Goal: Task Accomplishment & Management: Use online tool/utility

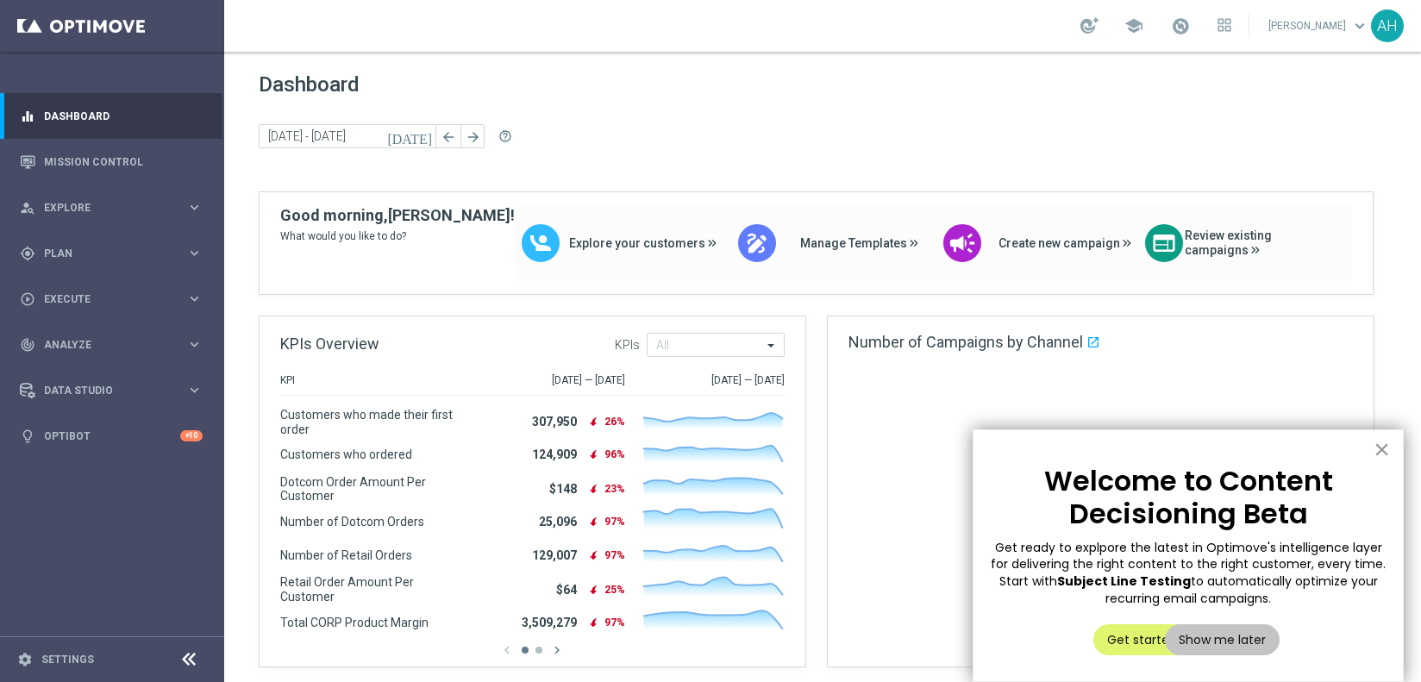
click at [1386, 449] on button "×" at bounding box center [1381, 449] width 16 height 28
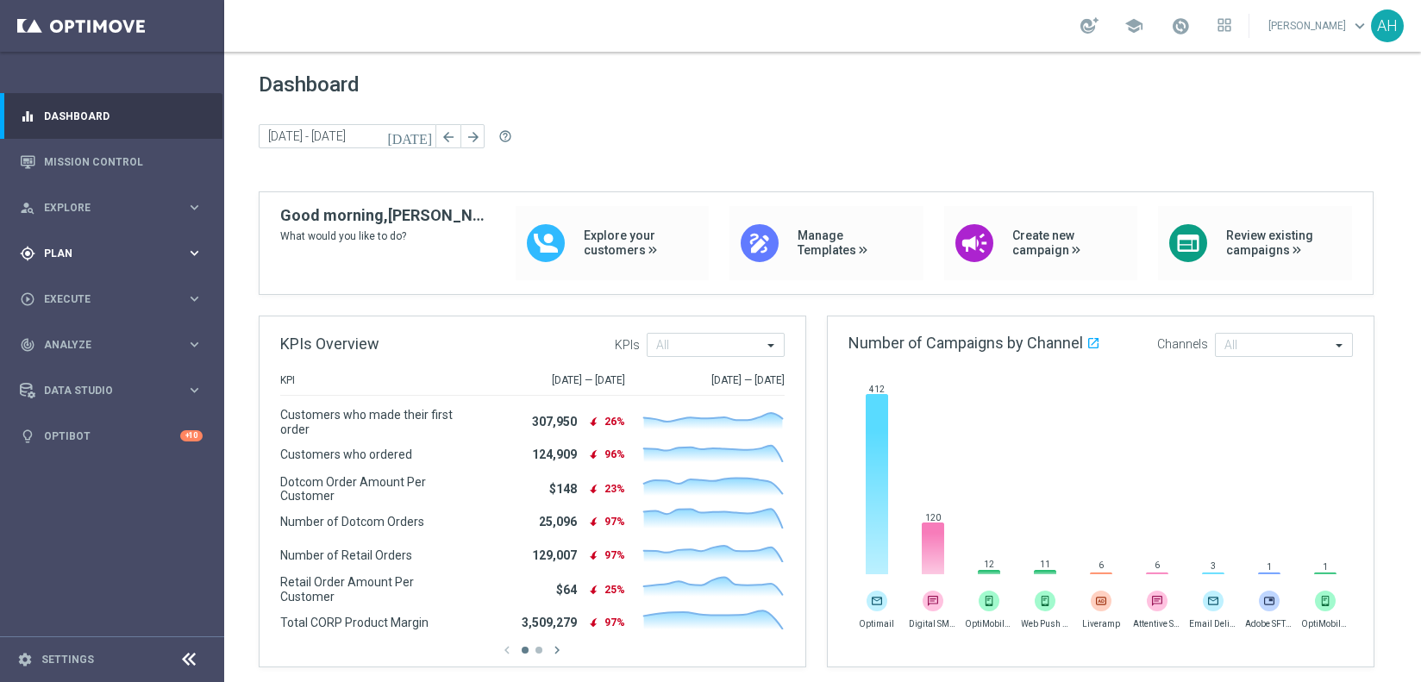
click at [191, 253] on icon "keyboard_arrow_right" at bounding box center [194, 253] width 16 height 16
click at [86, 340] on span "Templates" at bounding box center [107, 340] width 123 height 10
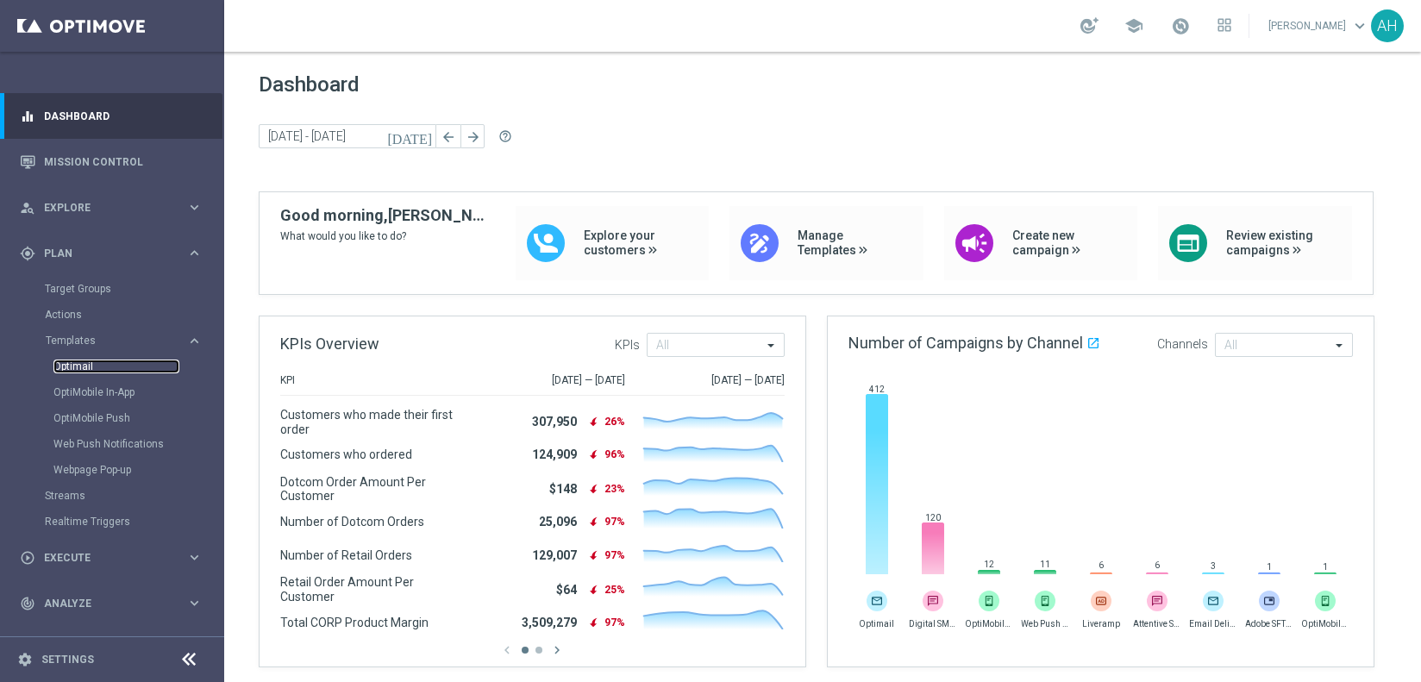
click at [78, 366] on link "Optimail" at bounding box center [116, 367] width 126 height 14
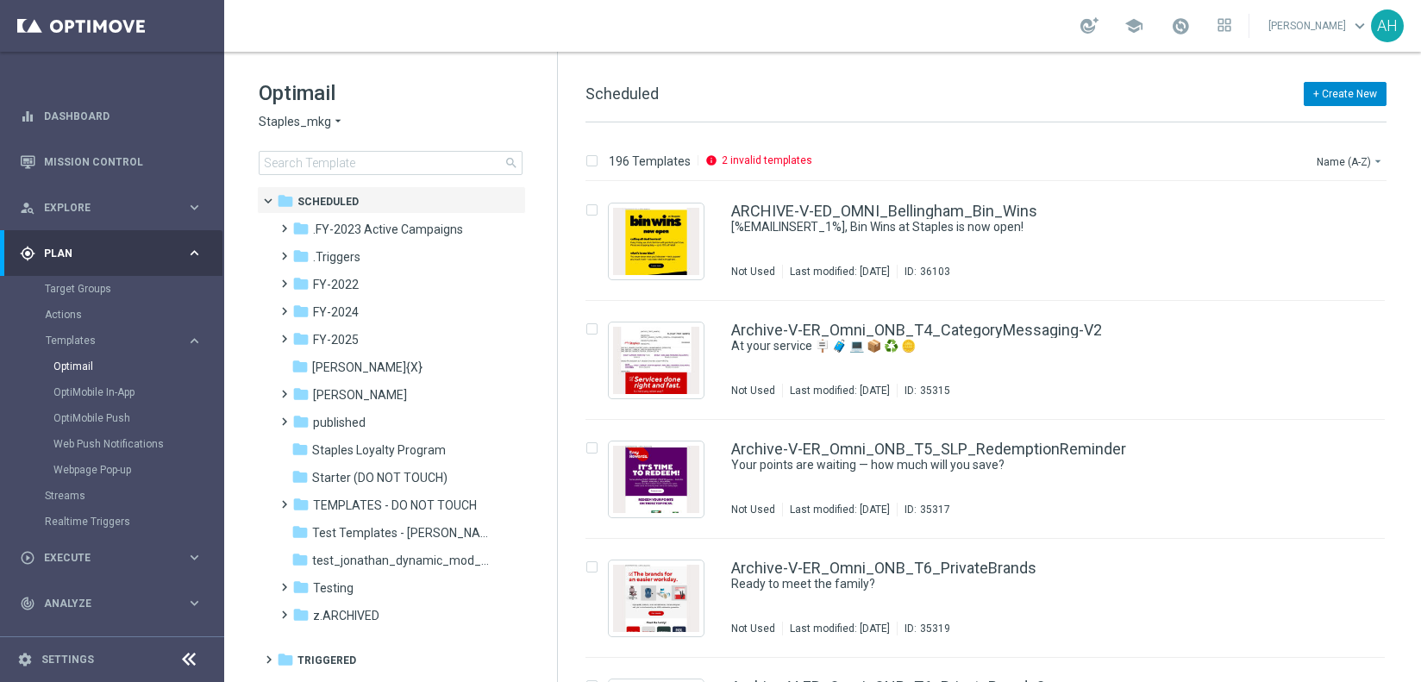
click at [1352, 89] on button "+ Create New" at bounding box center [1345, 94] width 83 height 24
click at [1306, 119] on span "New Template" at bounding box center [1296, 125] width 69 height 12
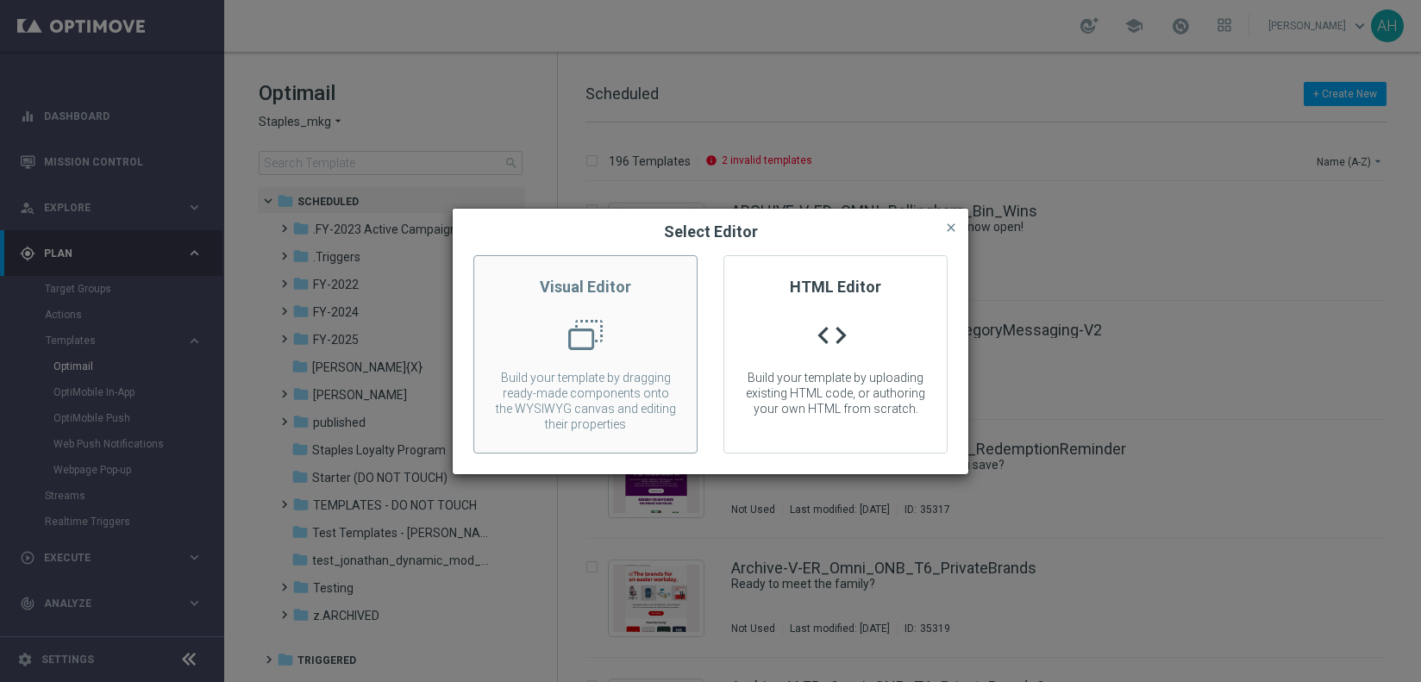
click at [593, 336] on div at bounding box center [585, 341] width 222 height 47
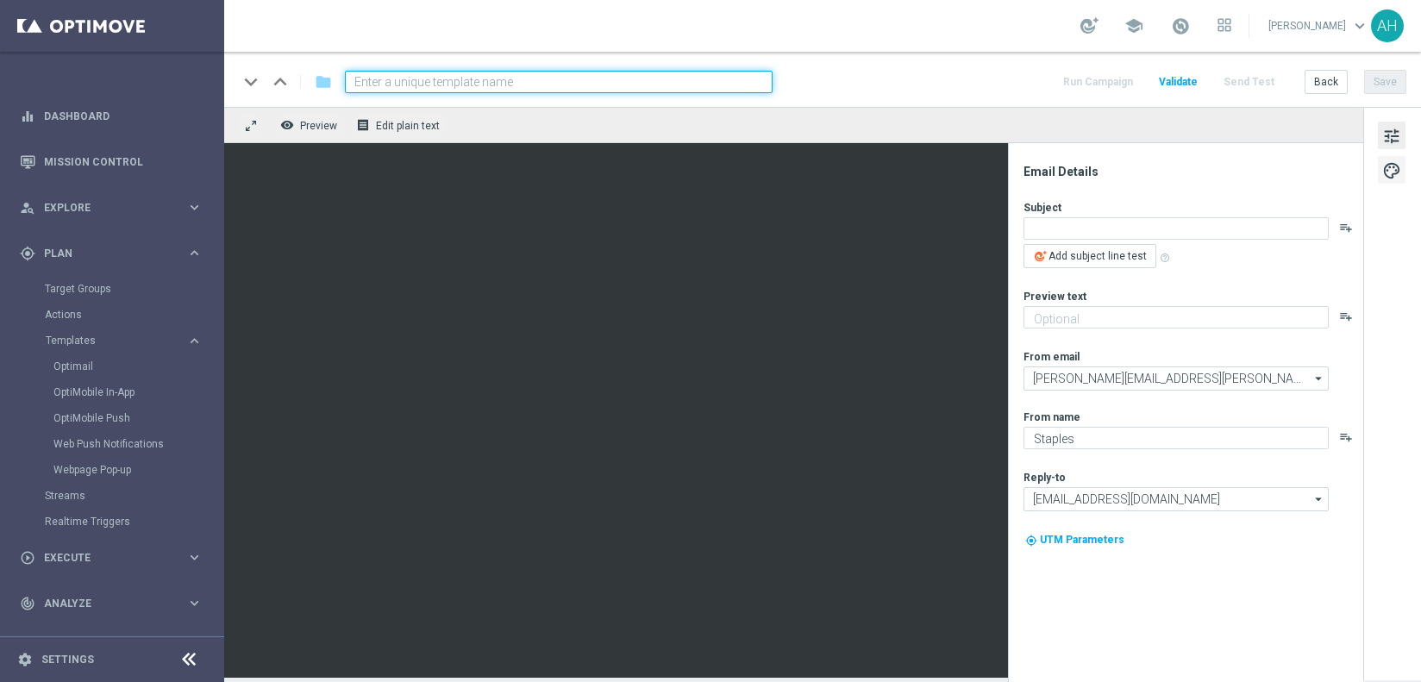
click at [1392, 166] on span "palette" at bounding box center [1391, 170] width 19 height 22
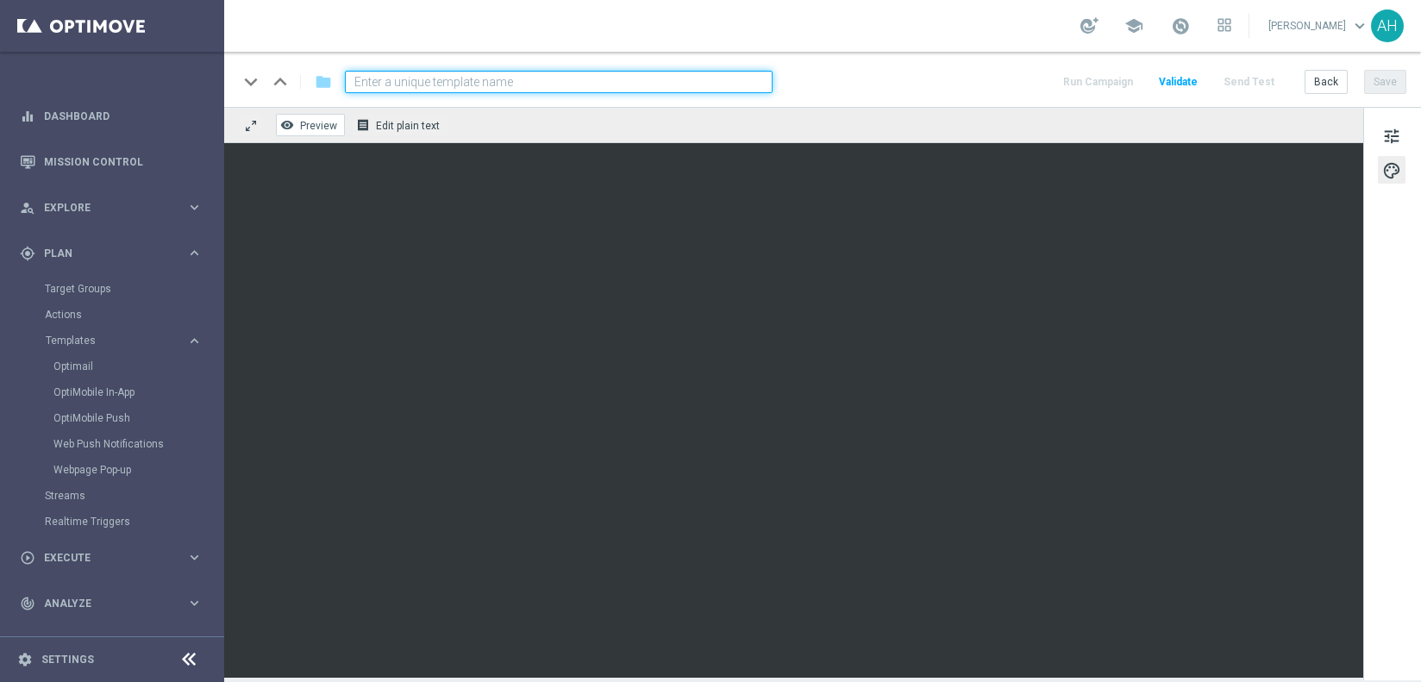
click at [321, 121] on span "Preview" at bounding box center [318, 126] width 37 height 12
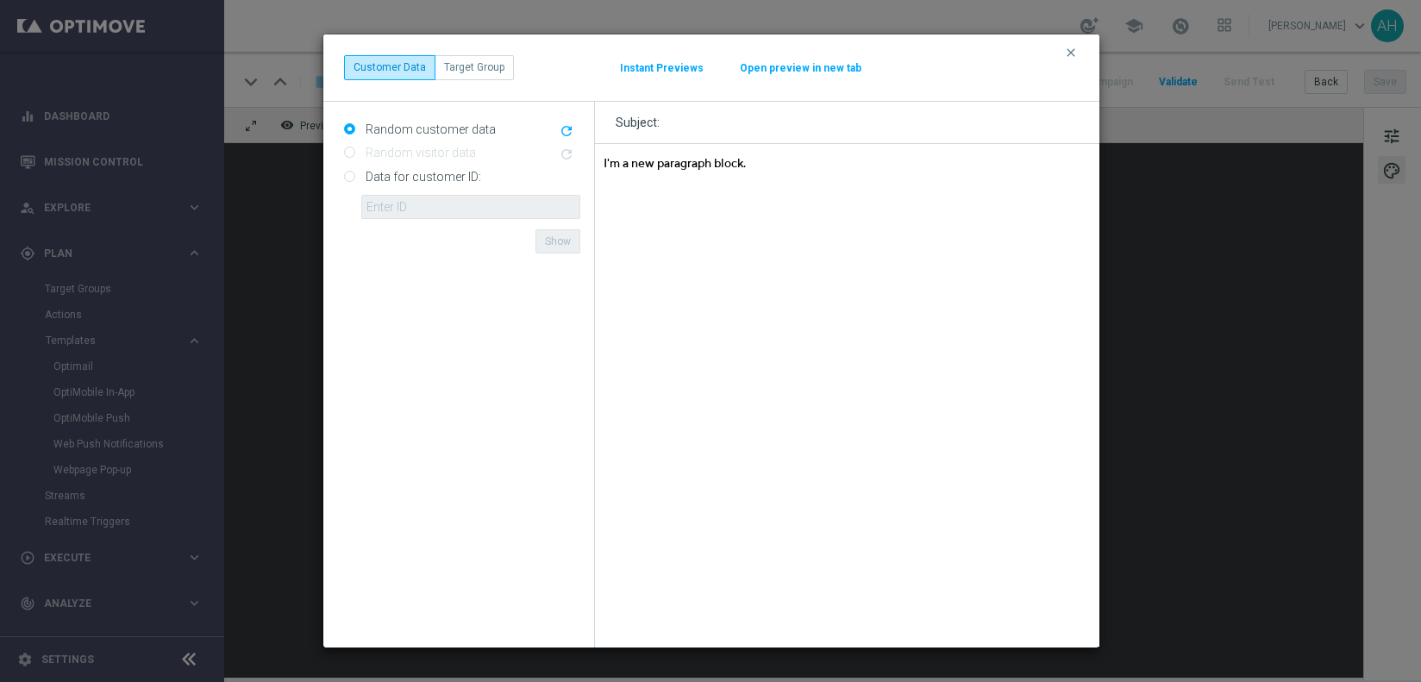
click at [810, 66] on button "Open preview in new tab" at bounding box center [800, 68] width 123 height 14
click at [1077, 52] on icon "clear" at bounding box center [1071, 53] width 14 height 14
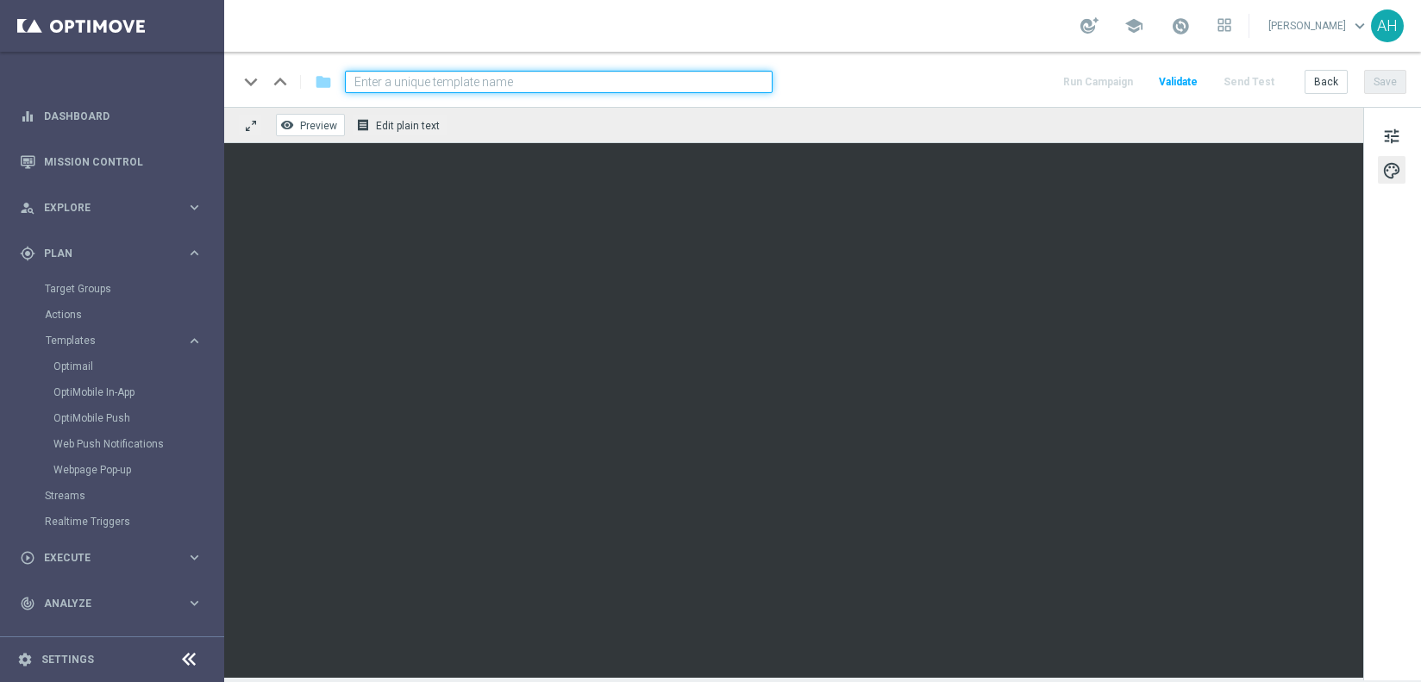
click at [312, 123] on span "Preview" at bounding box center [318, 126] width 37 height 12
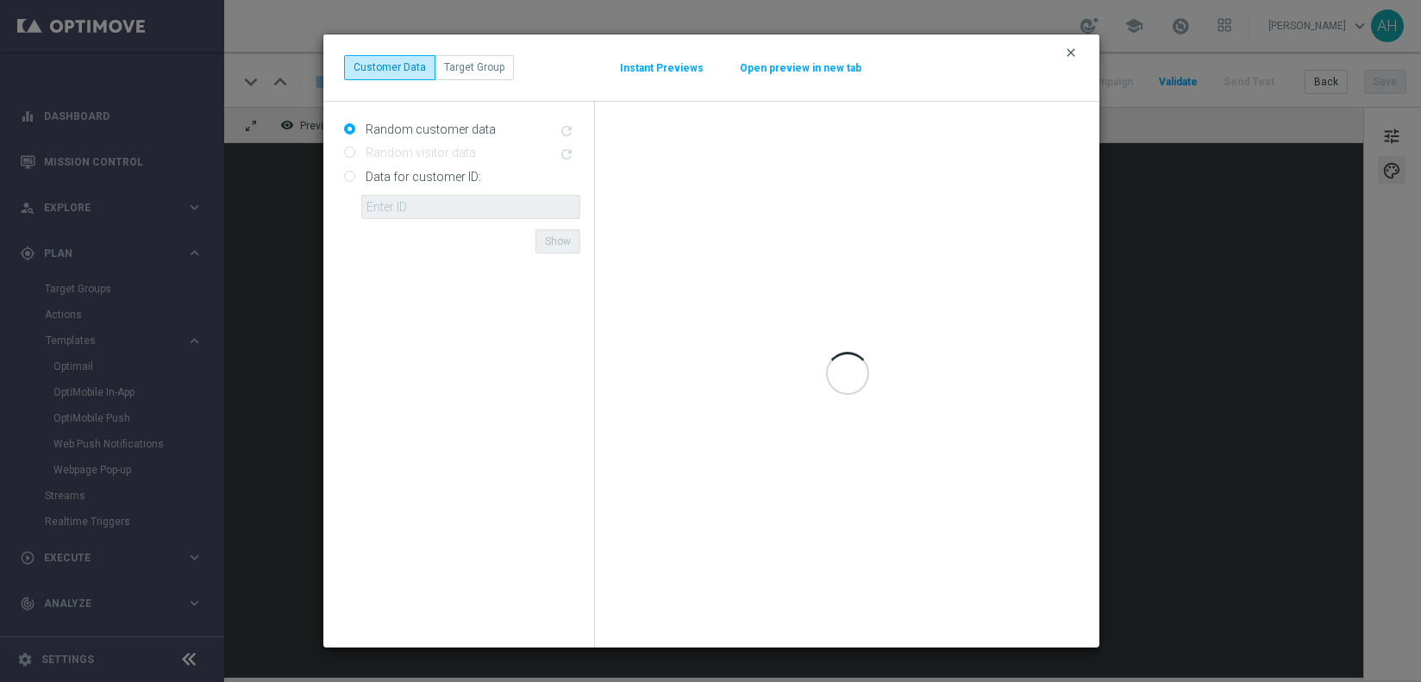
click at [1064, 53] on icon "clear" at bounding box center [1071, 53] width 14 height 14
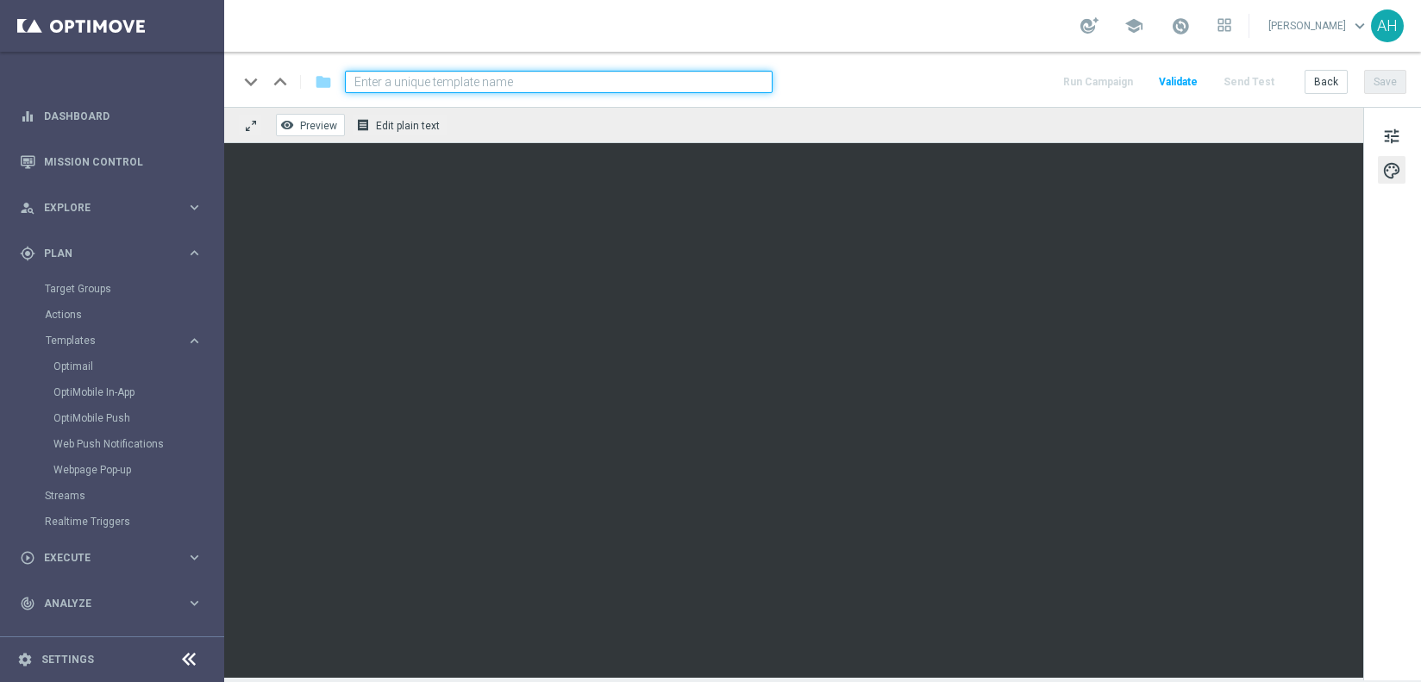
click at [297, 120] on button "remove_red_eye Preview" at bounding box center [310, 125] width 69 height 22
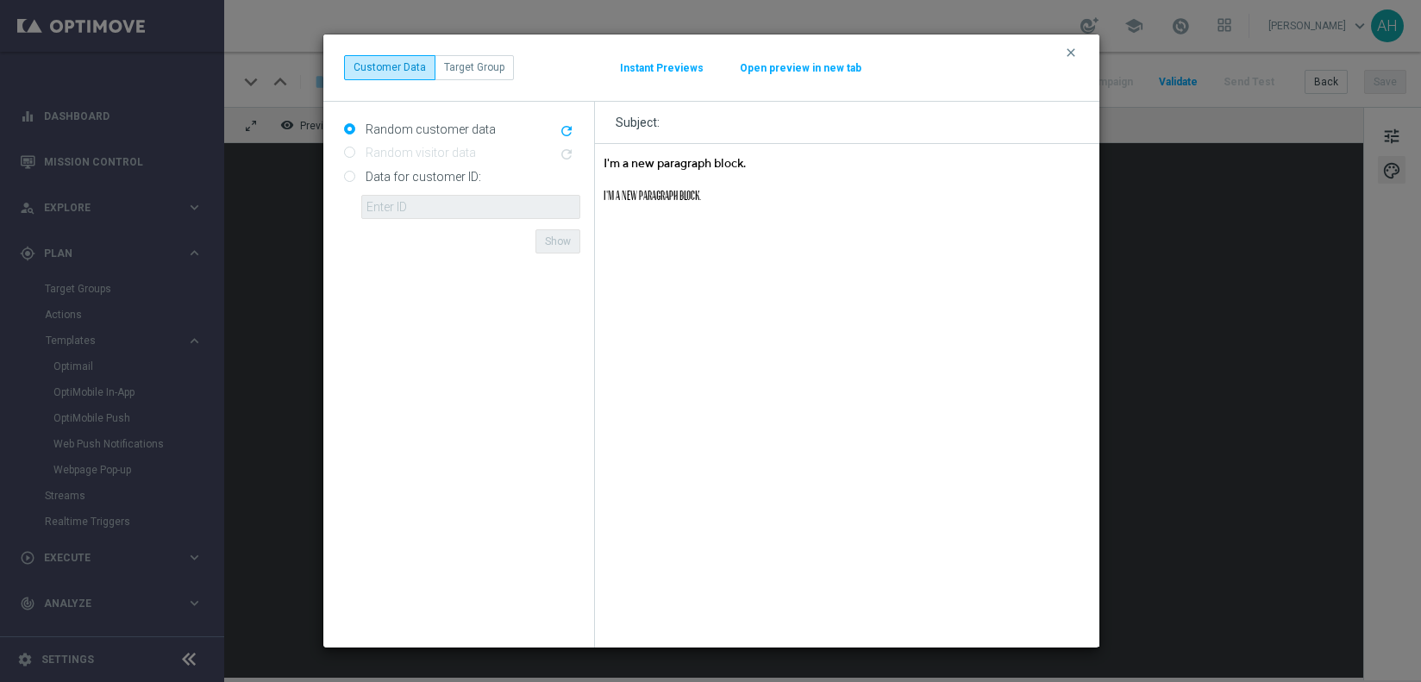
click at [776, 67] on button "Open preview in new tab" at bounding box center [800, 68] width 123 height 14
